Goal: Use online tool/utility: Use online tool/utility

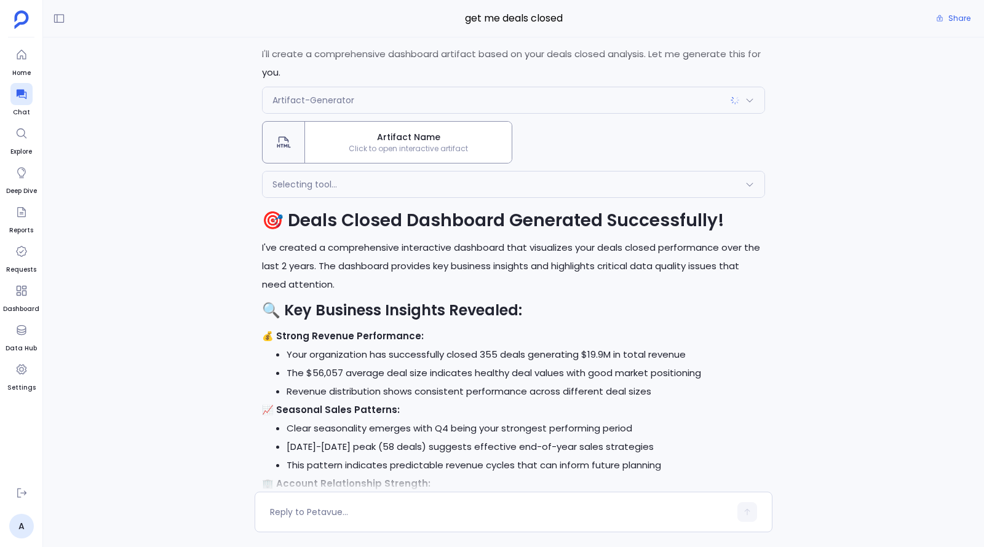
scroll to position [-566, 0]
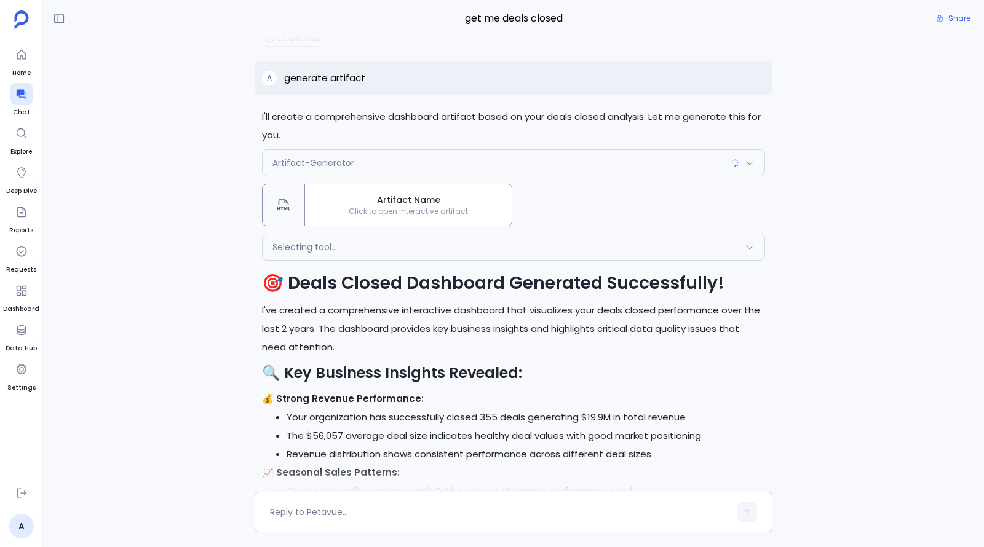
click at [371, 213] on span "Click to open interactive artifact" at bounding box center [408, 212] width 207 height 10
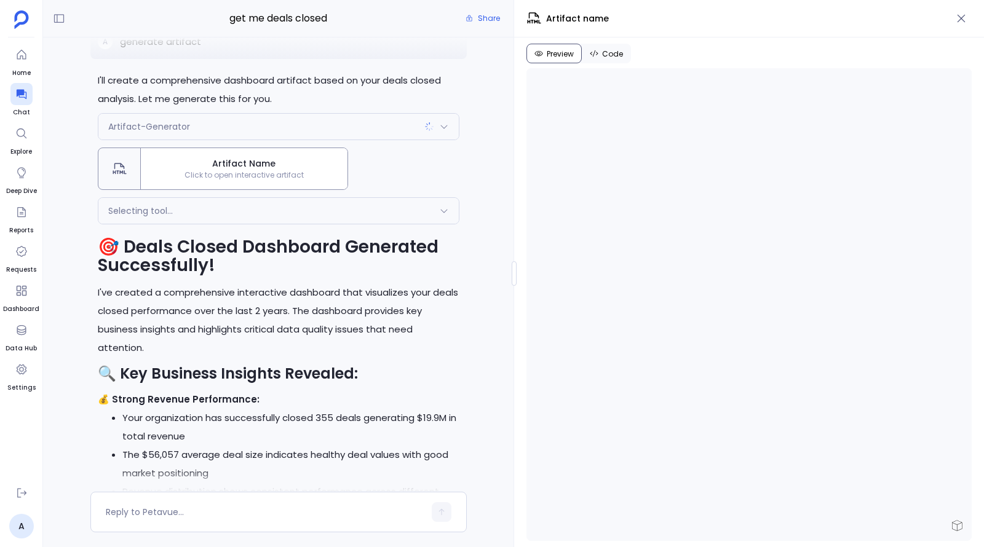
scroll to position [-902, 0]
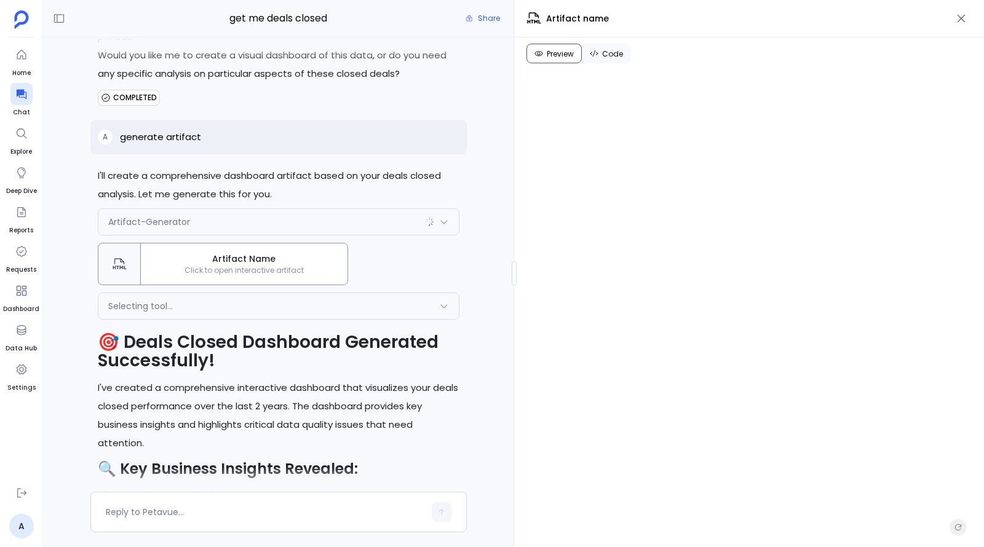
click at [579, 18] on span "Artifact name" at bounding box center [577, 18] width 63 height 13
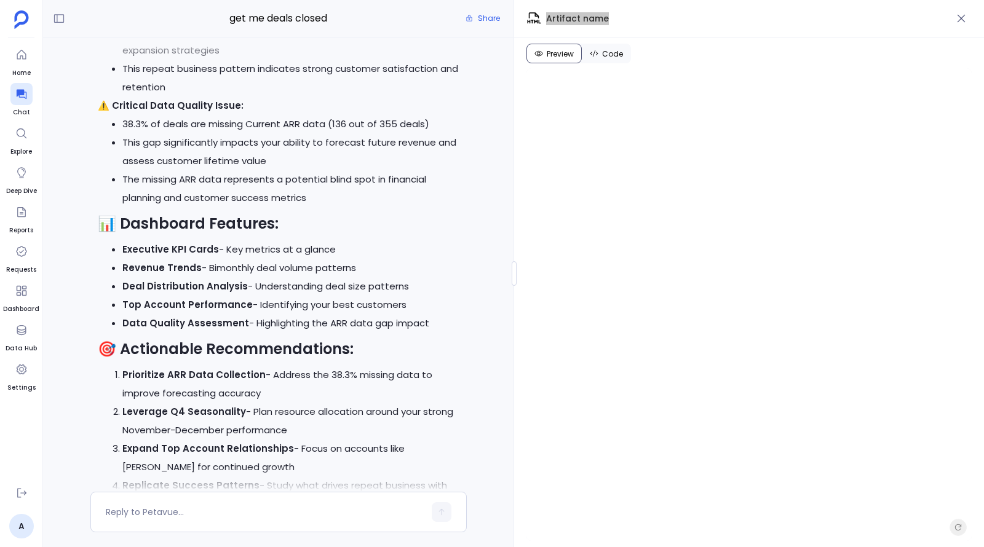
scroll to position [-167, 0]
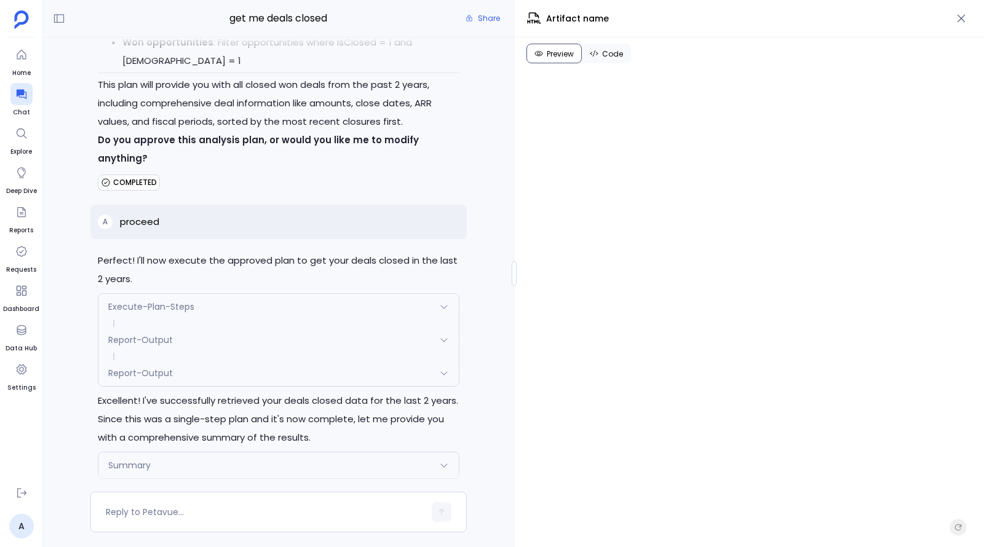
click at [272, 305] on div "Execute-Plan-Steps" at bounding box center [278, 307] width 360 height 26
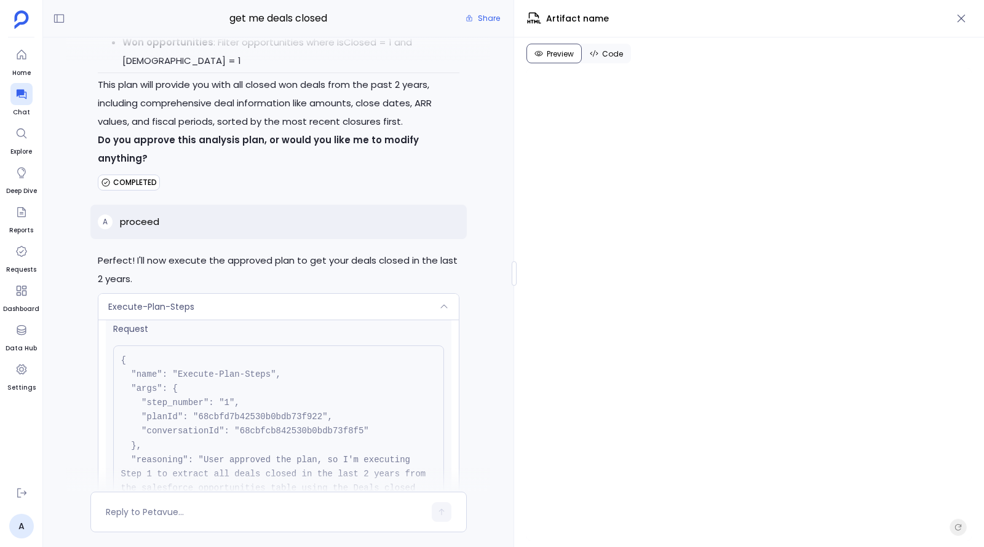
scroll to position [13, 0]
click at [256, 416] on pre "{ "name": "Execute-Plan-Steps", "args": { "step_number": "1", "planId": "68cbfd…" at bounding box center [278, 445] width 331 height 200
copy pre "68cbfd7b42530b0bdb73f922"
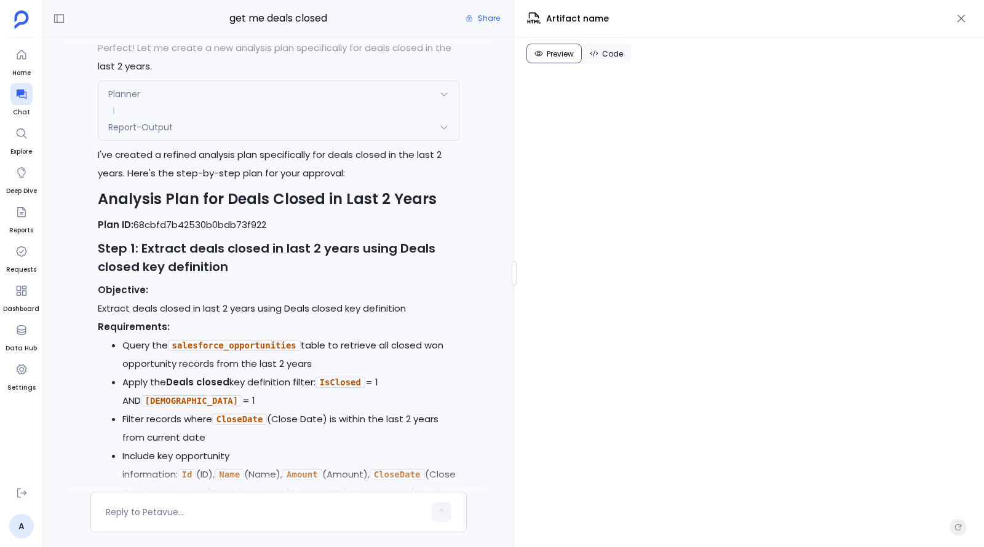
scroll to position [-2921, 0]
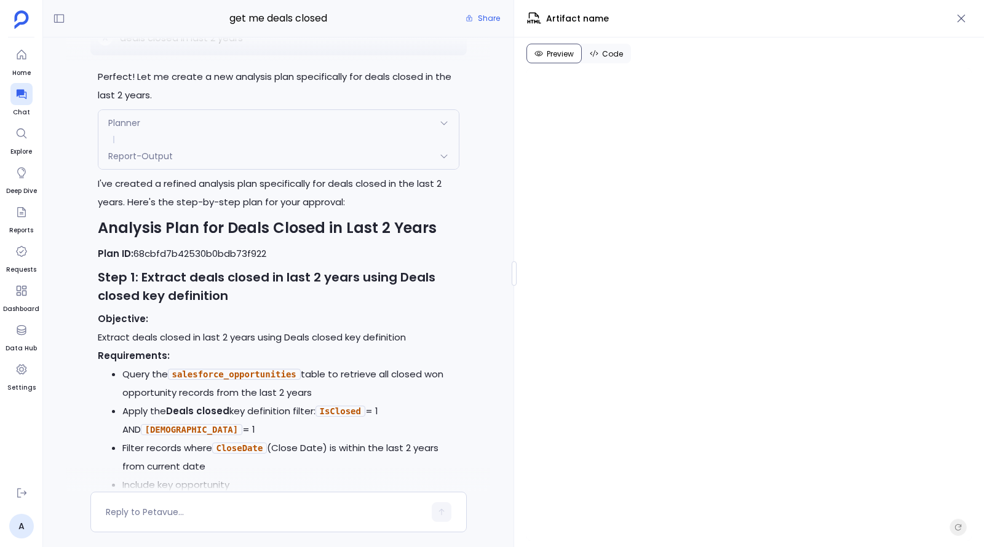
click at [317, 136] on div "Planner" at bounding box center [278, 123] width 360 height 26
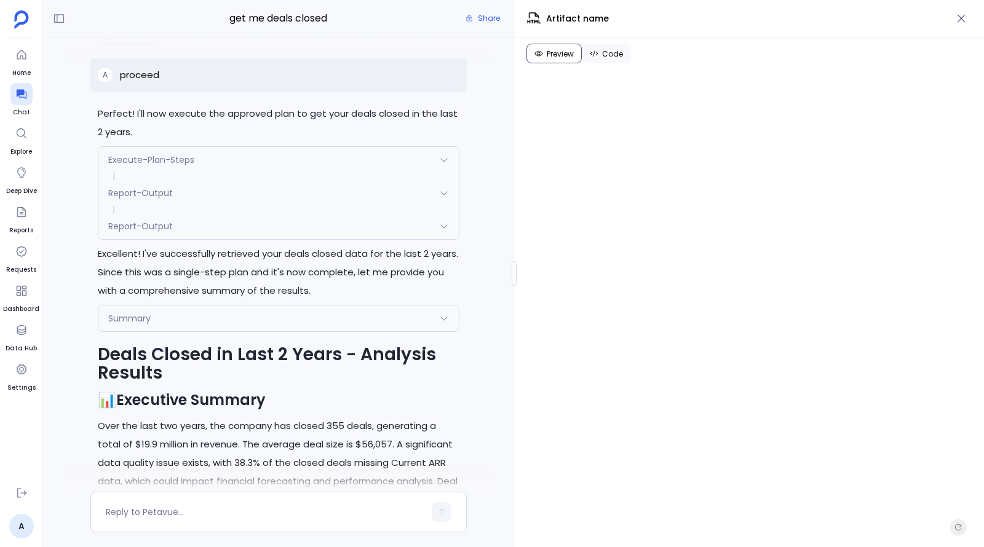
scroll to position [-1923, 0]
